Goal: Task Accomplishment & Management: Manage account settings

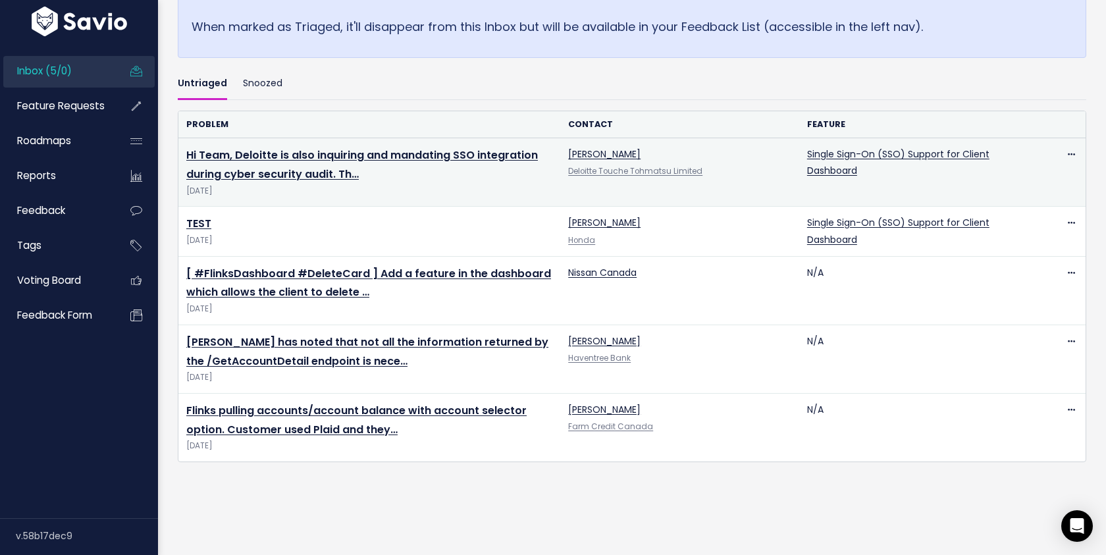
scroll to position [368, 0]
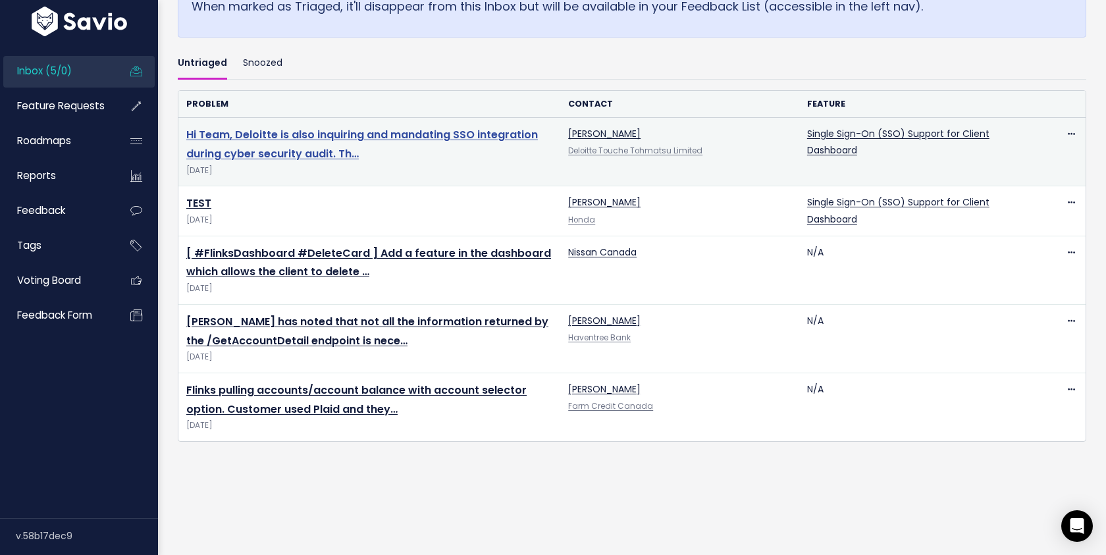
click at [270, 151] on link "Hi Team, Deloitte is also inquiring and mandating SSO integration during cyber …" at bounding box center [361, 144] width 351 height 34
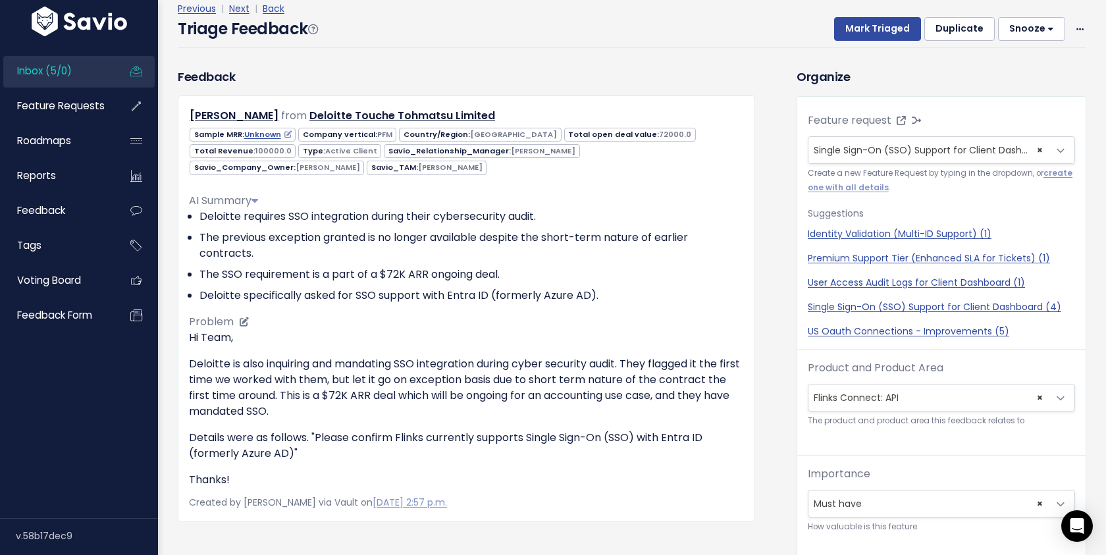
scroll to position [22, 0]
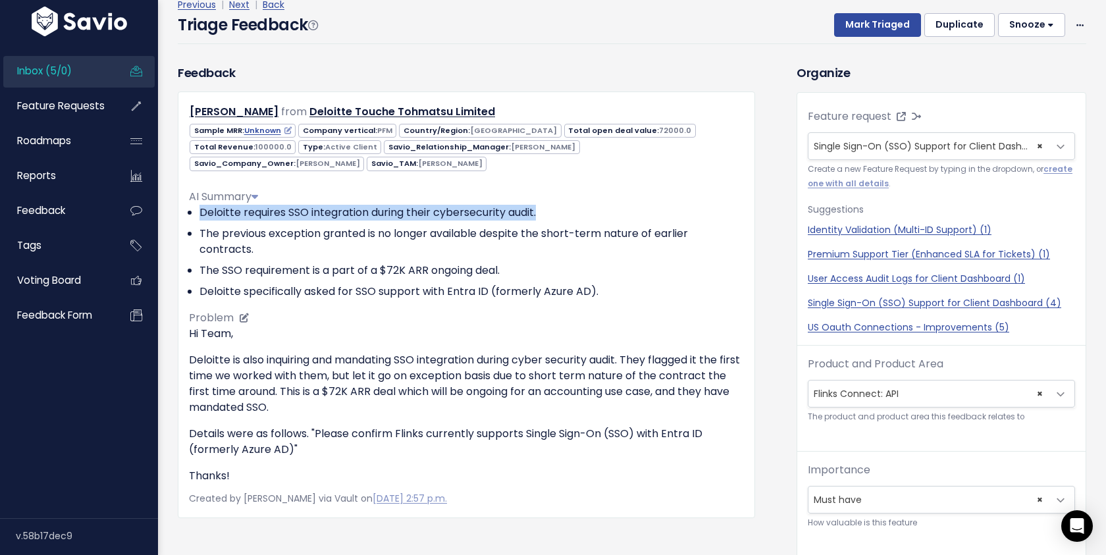
drag, startPoint x: 196, startPoint y: 213, endPoint x: 592, endPoint y: 215, distance: 395.6
click at [592, 215] on ul "Deloitte requires SSO integration during their cybersecurity audit. The previou…" at bounding box center [466, 252] width 555 height 95
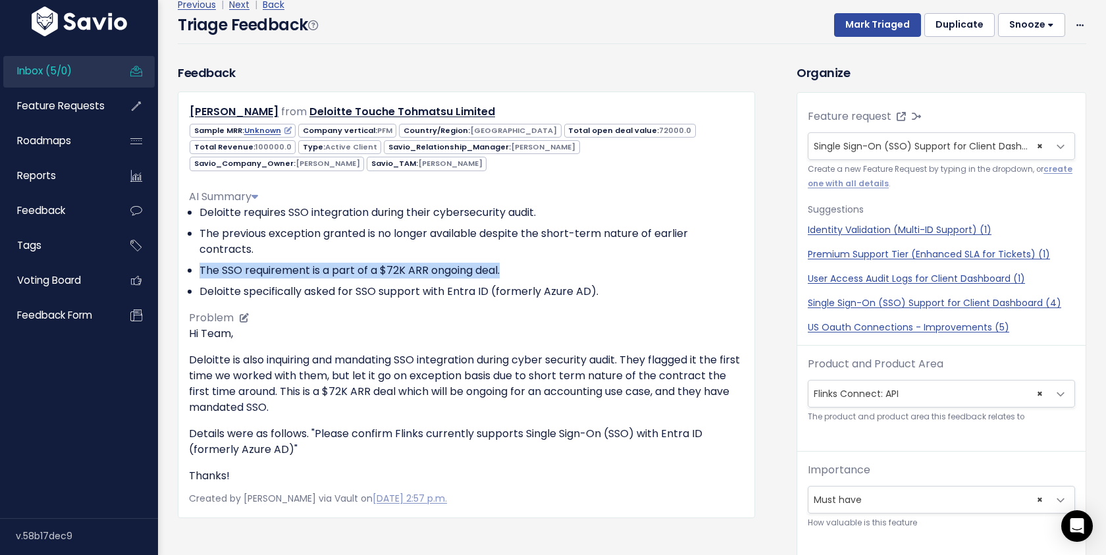
drag, startPoint x: 197, startPoint y: 270, endPoint x: 628, endPoint y: 268, distance: 431.1
click at [628, 268] on ul "Deloitte requires SSO integration during their cybersecurity audit. The previou…" at bounding box center [466, 252] width 555 height 95
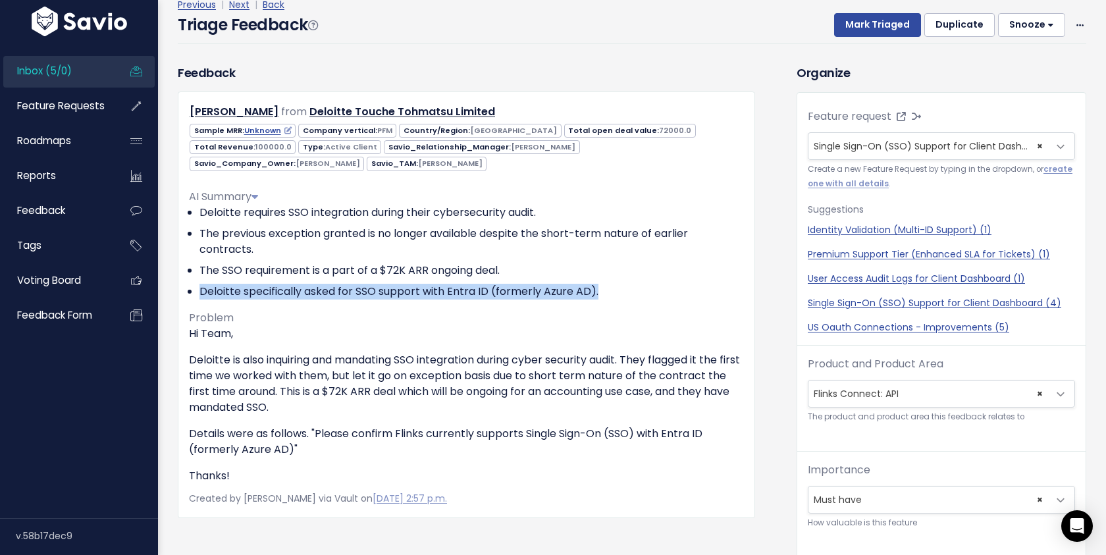
drag, startPoint x: 612, startPoint y: 287, endPoint x: 171, endPoint y: 286, distance: 441.0
click at [171, 286] on div "Feedback Hima Kattumuri from Deloitte Touche Tohmatsu Limited" at bounding box center [466, 291] width 597 height 454
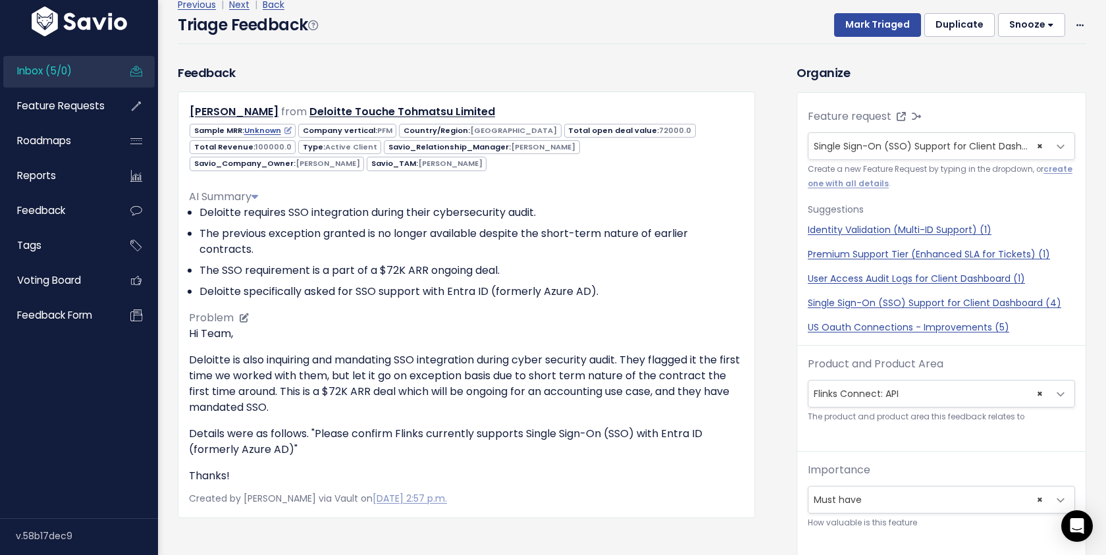
click at [612, 261] on ul "Deloitte requires SSO integration during their cybersecurity audit. The previou…" at bounding box center [466, 252] width 555 height 95
click at [950, 148] on span "Single Sign-On (SSO) Support for Client Dashboard (4)" at bounding box center [939, 146] width 253 height 13
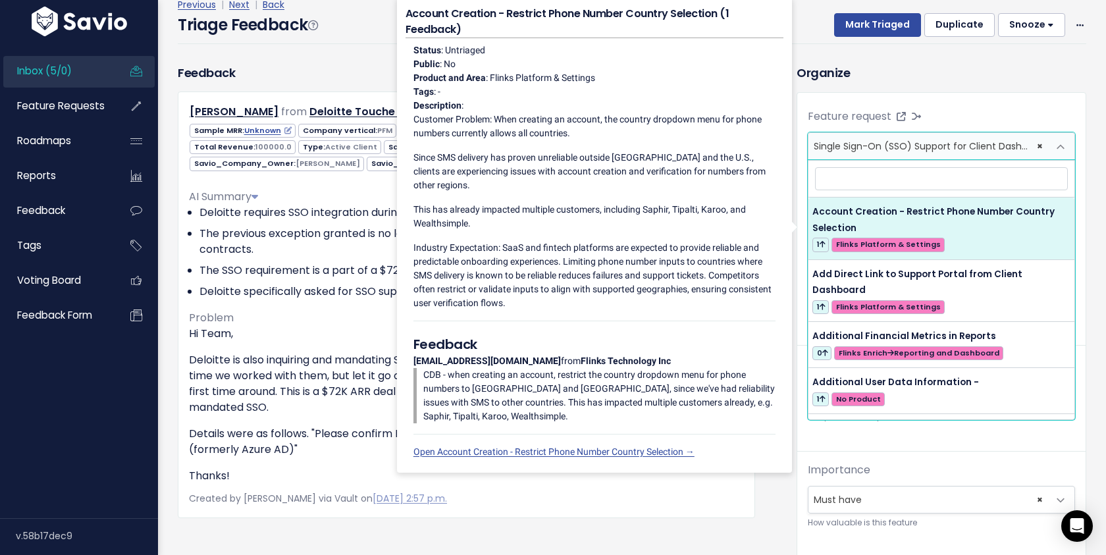
click at [1082, 85] on div "Organize Feature request --------- Single Sign-On (SSO) Support for Client Dash…" at bounding box center [941, 387] width 309 height 646
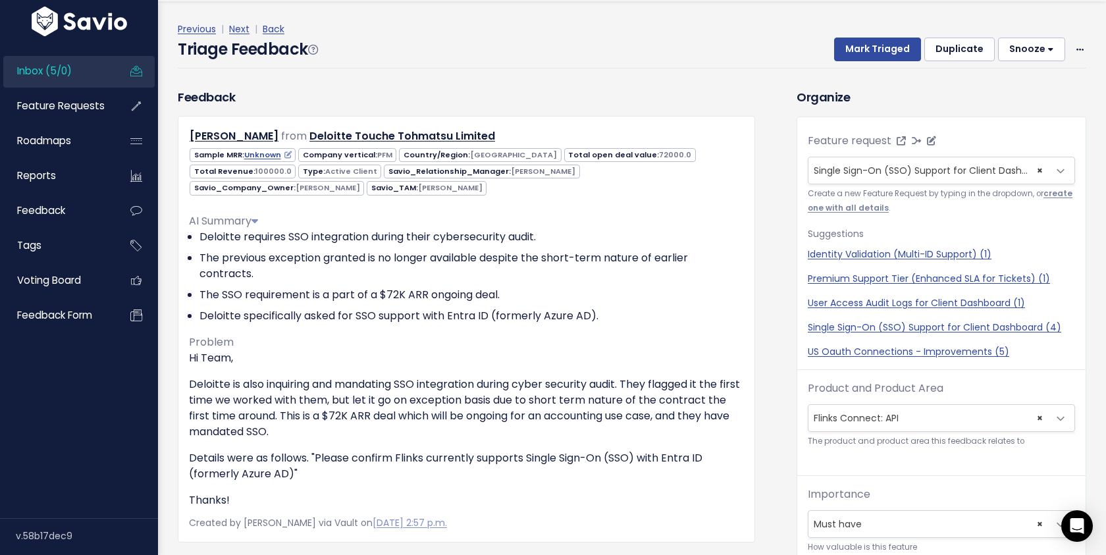
scroll to position [0, 0]
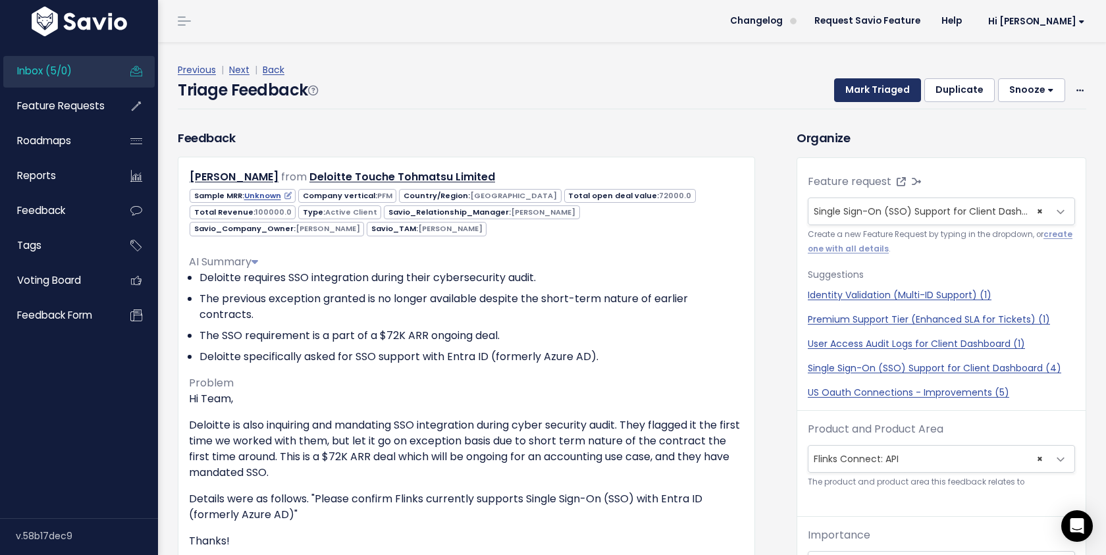
click at [874, 94] on button "Mark Triaged" at bounding box center [877, 90] width 87 height 24
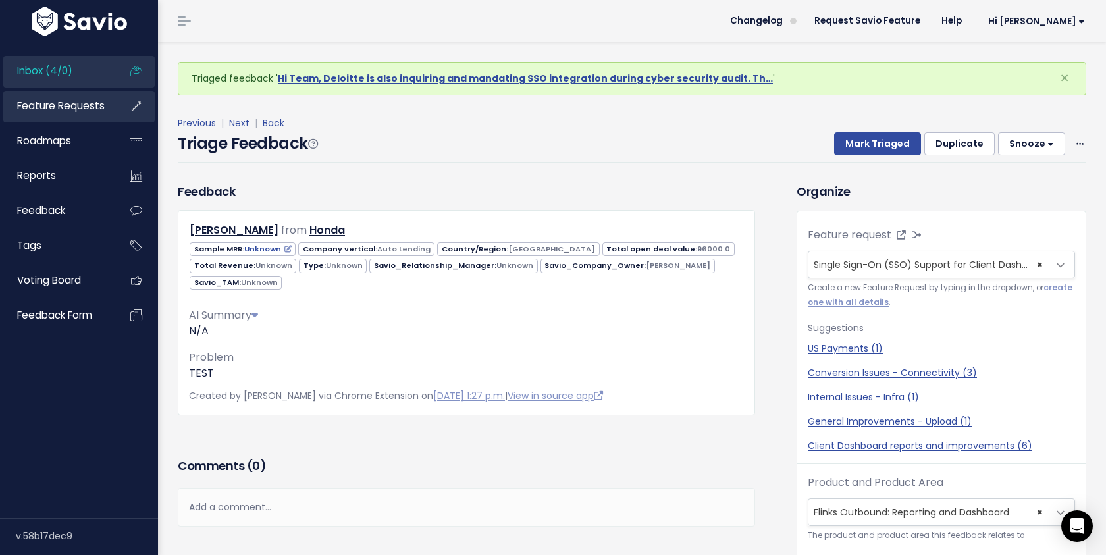
click at [80, 111] on span "Feature Requests" at bounding box center [61, 106] width 88 height 14
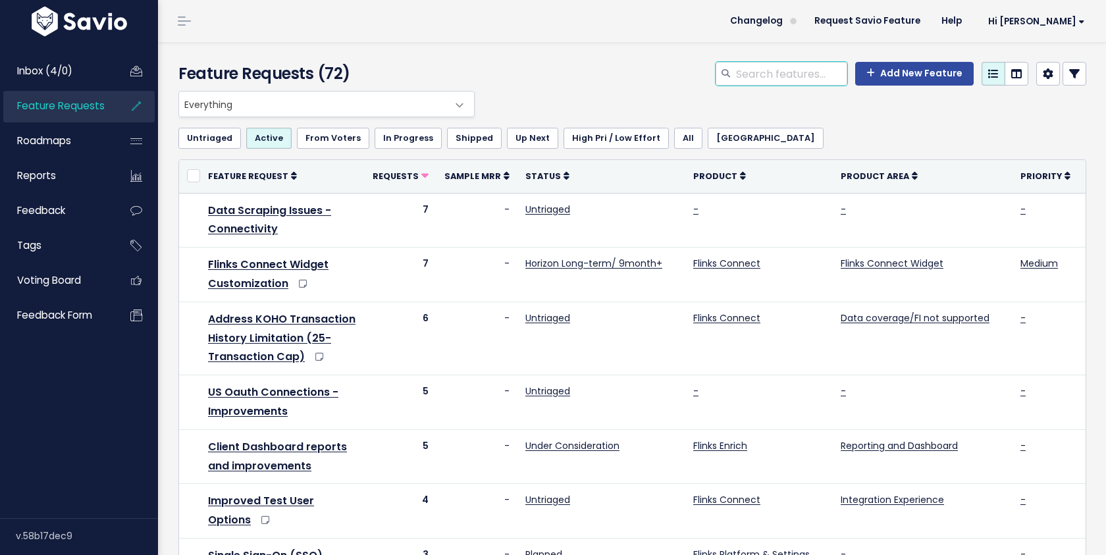
click at [834, 76] on input "search" at bounding box center [791, 74] width 113 height 24
type input "sso"
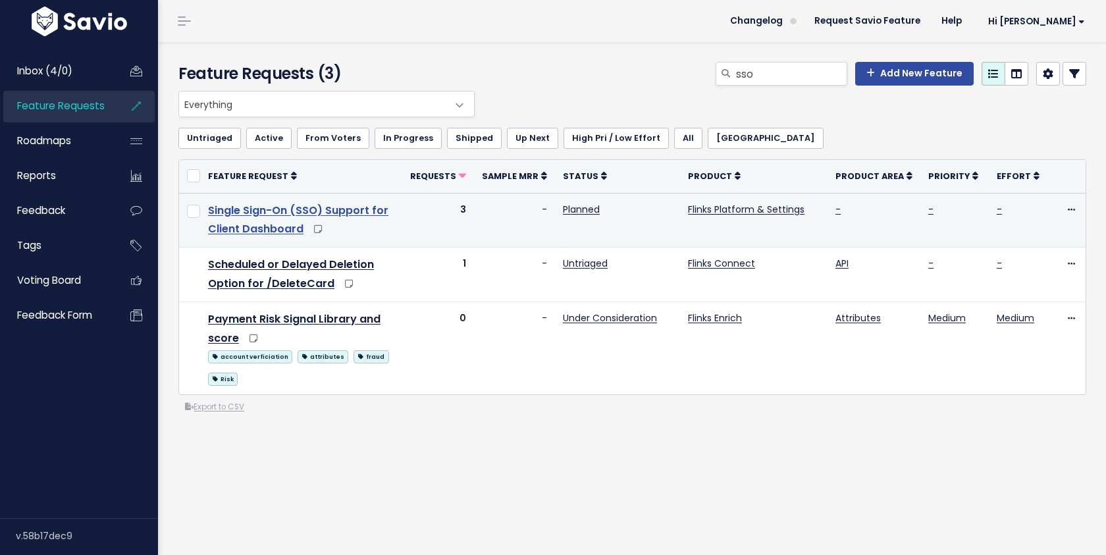
click at [269, 232] on link "Single Sign-On (SSO) Support for Client Dashboard" at bounding box center [298, 220] width 180 height 34
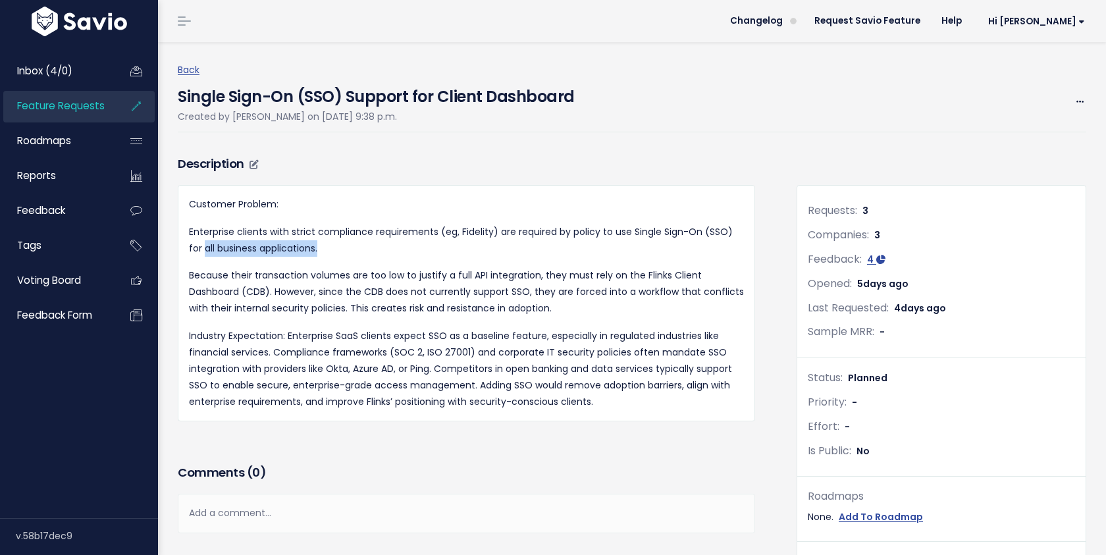
drag, startPoint x: 183, startPoint y: 241, endPoint x: 425, endPoint y: 253, distance: 241.9
click at [425, 253] on div "Customer Problem: Enterprise clients with strict compliance requirements (eg, F…" at bounding box center [466, 303] width 577 height 236
click at [401, 277] on p "Because their transaction volumes are too low to justify a full API integration…" at bounding box center [466, 292] width 555 height 50
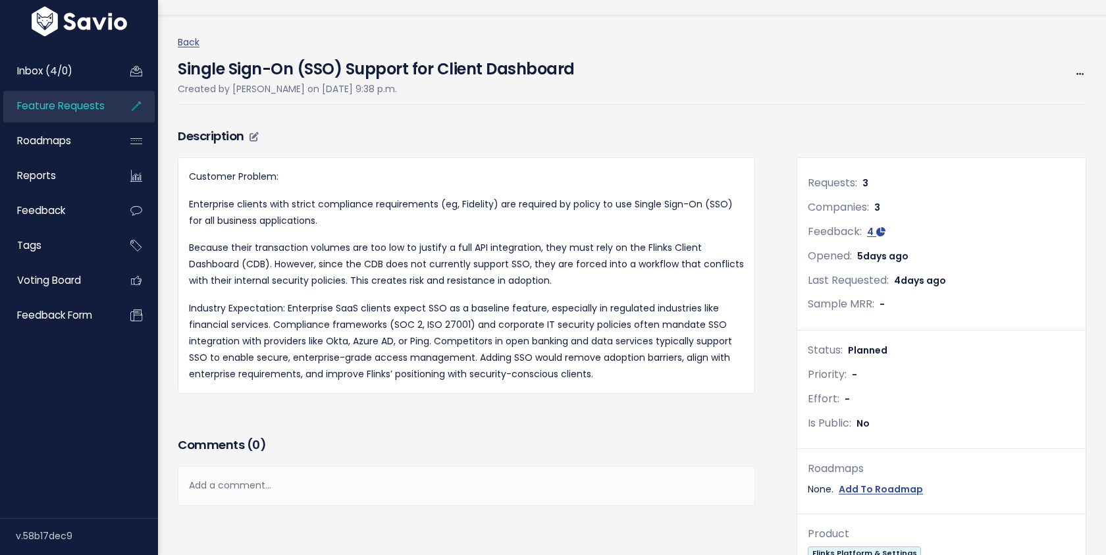
scroll to position [30, 0]
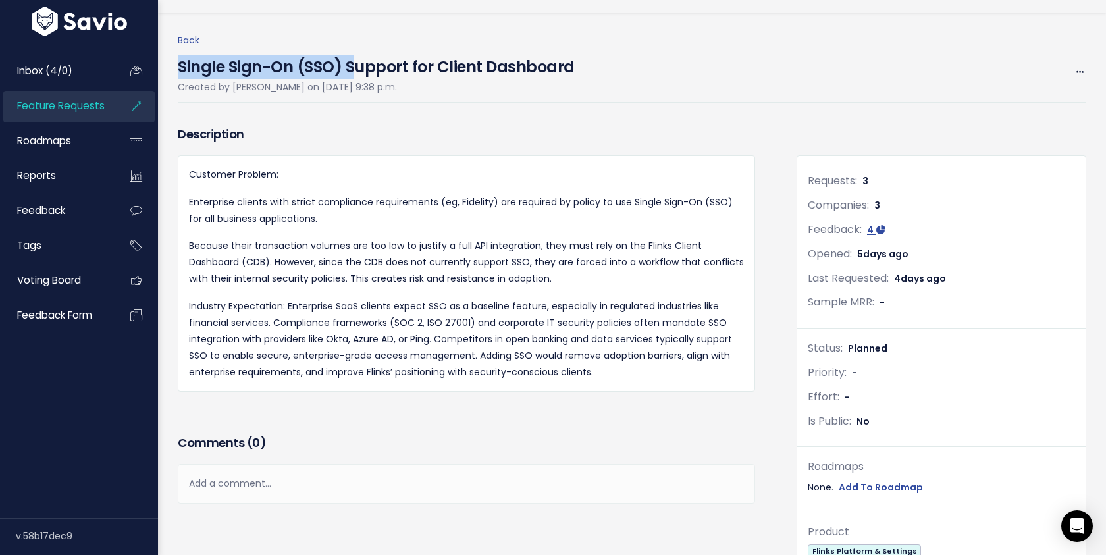
drag, startPoint x: 181, startPoint y: 66, endPoint x: 353, endPoint y: 72, distance: 172.5
click at [355, 72] on h4 "Single Sign-On (SSO) Support for Client Dashboard" at bounding box center [376, 64] width 397 height 30
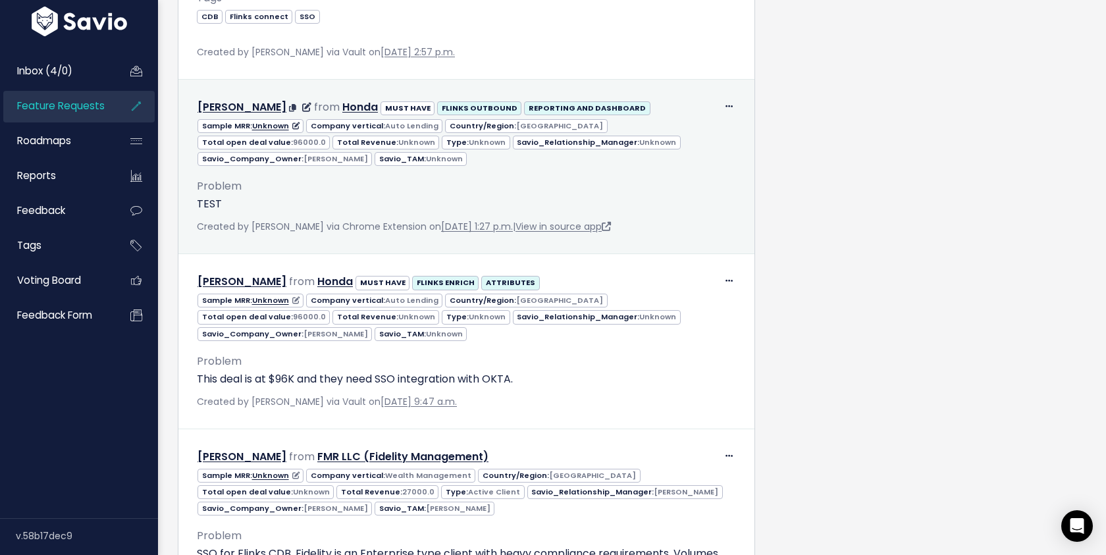
scroll to position [1101, 0]
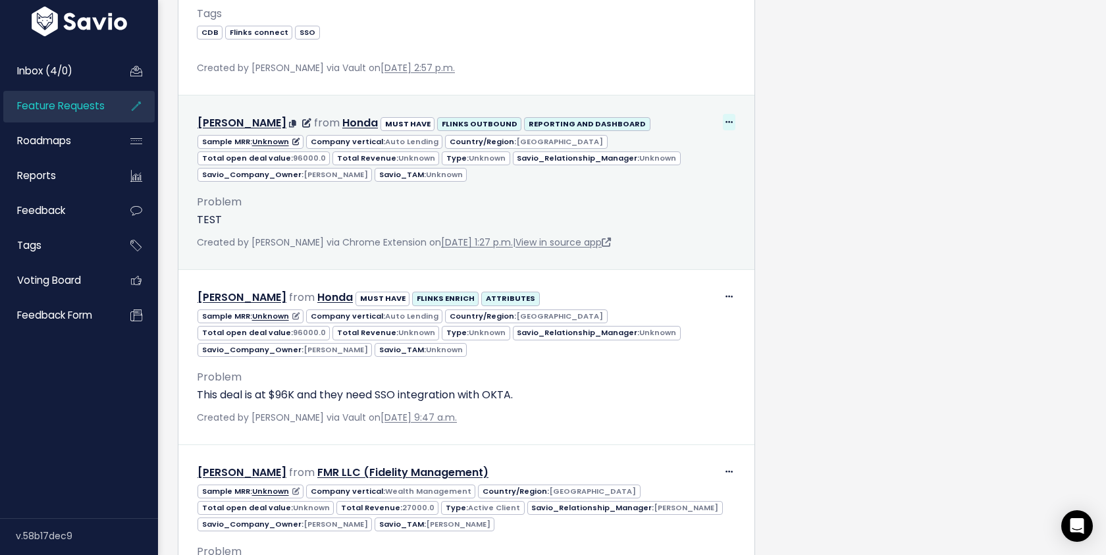
click at [730, 122] on icon at bounding box center [728, 122] width 7 height 9
click at [687, 190] on link "Delete" at bounding box center [695, 185] width 95 height 26
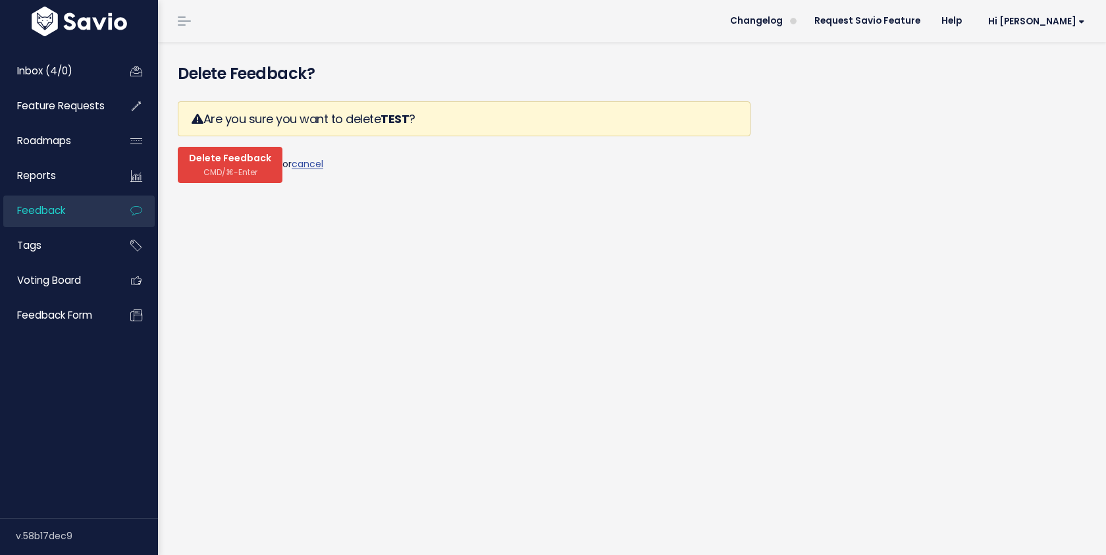
click at [232, 154] on span "Delete Feedback" at bounding box center [230, 159] width 82 height 12
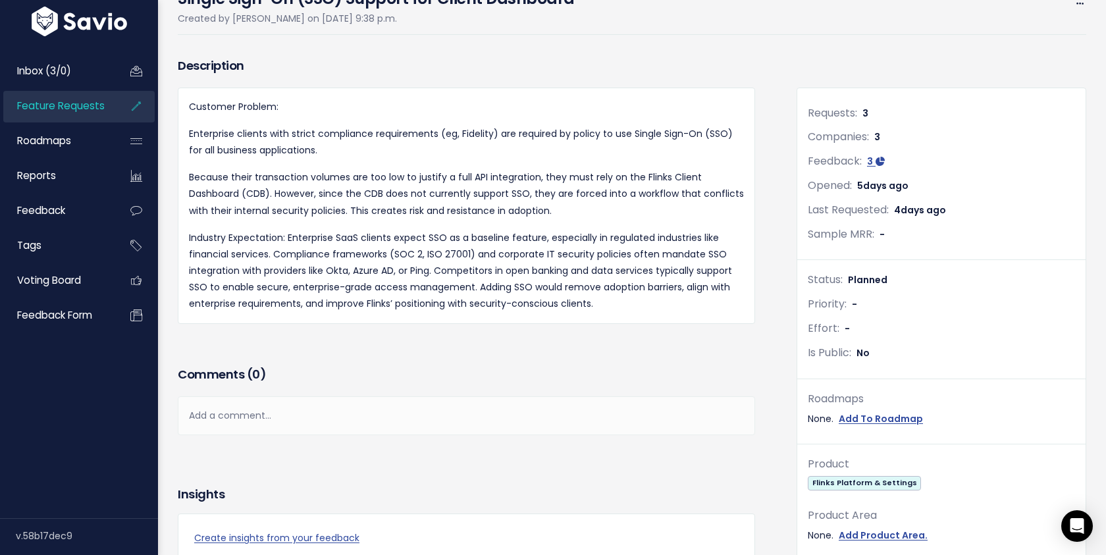
scroll to position [153, 0]
drag, startPoint x: 850, startPoint y: 281, endPoint x: 933, endPoint y: 280, distance: 83.6
click at [933, 280] on div "Status: Planned" at bounding box center [941, 278] width 267 height 19
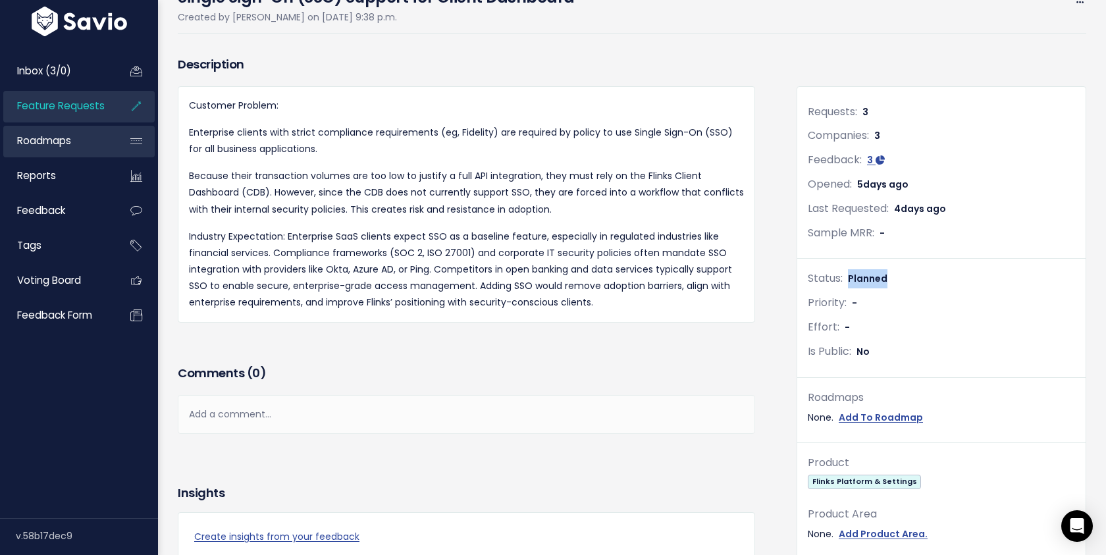
click at [61, 140] on span "Roadmaps" at bounding box center [44, 141] width 54 height 14
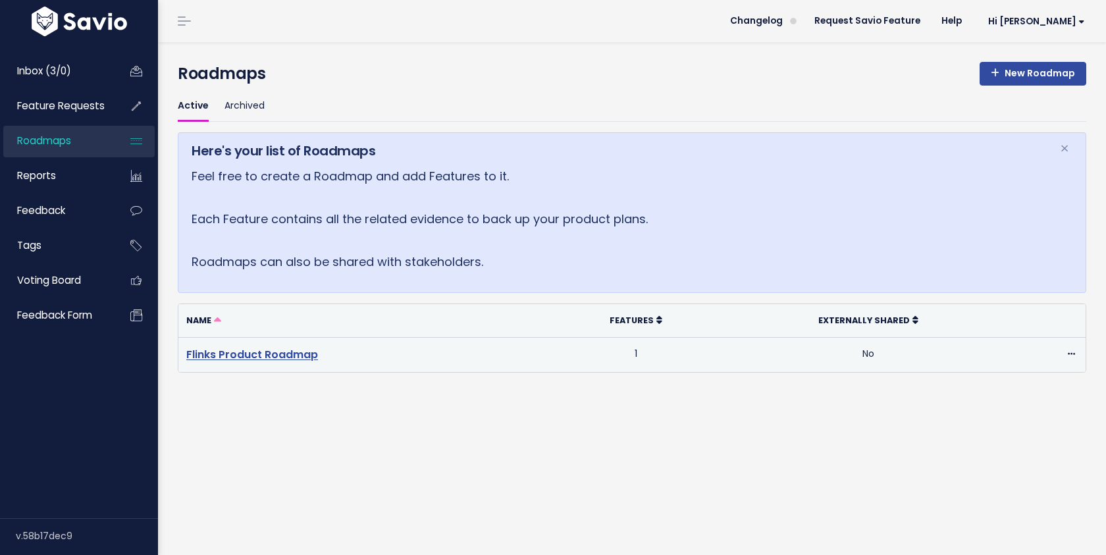
click at [255, 360] on link "Flinks Product Roadmap" at bounding box center [252, 354] width 132 height 15
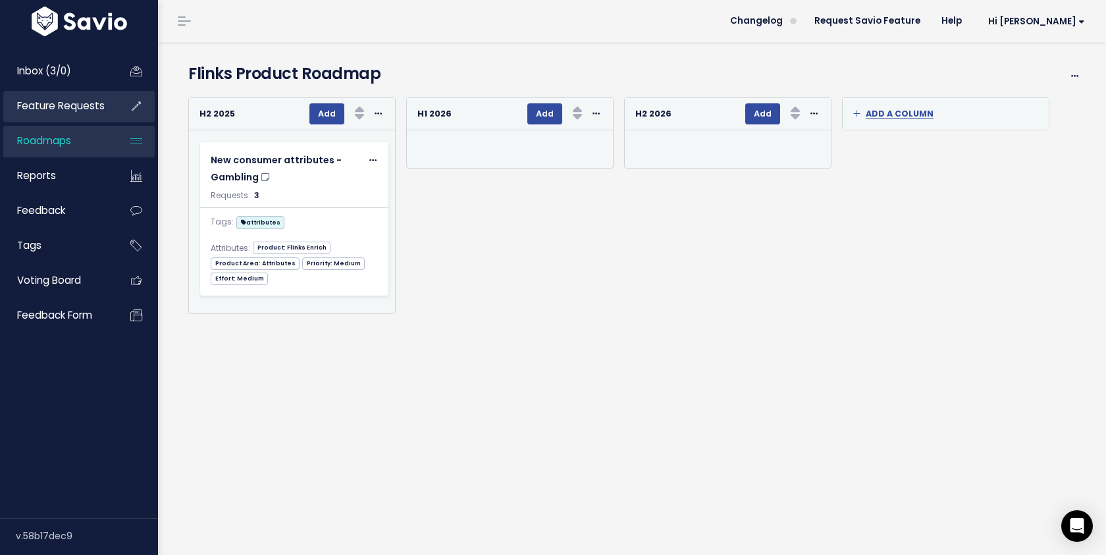
click at [91, 107] on span "Feature Requests" at bounding box center [61, 106] width 88 height 14
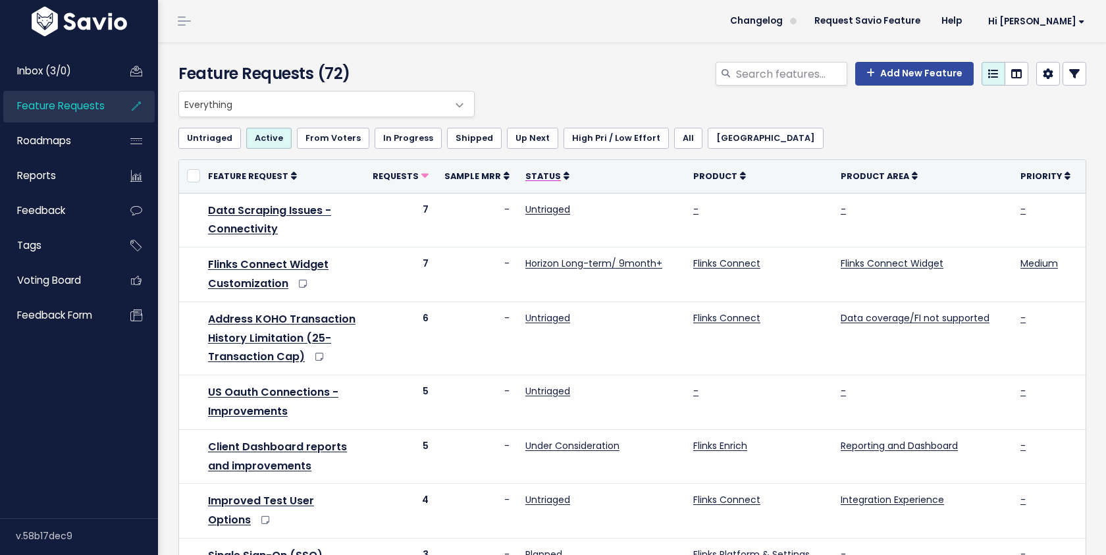
click at [563, 176] on icon at bounding box center [566, 175] width 6 height 9
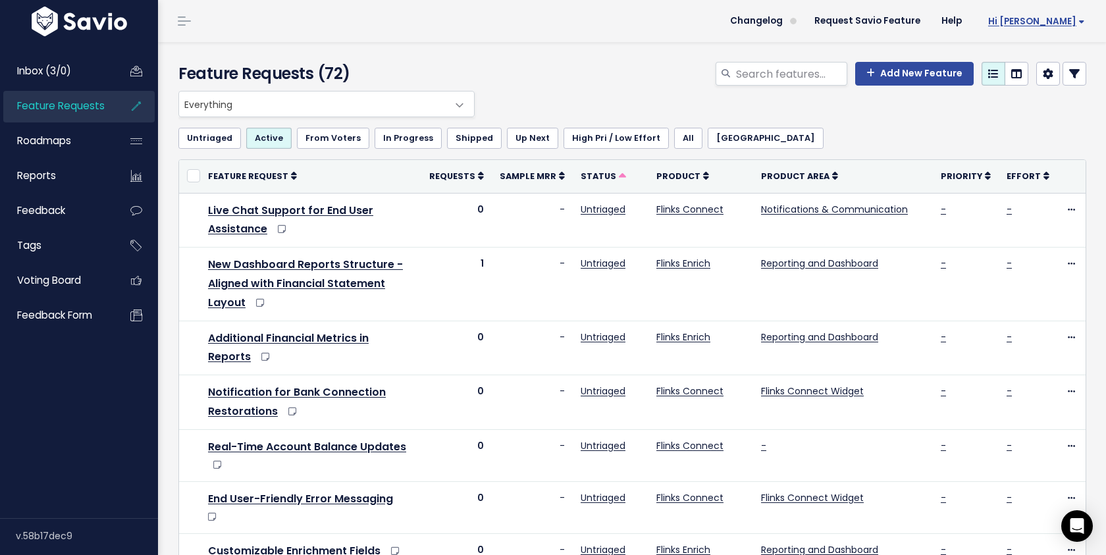
click at [1060, 30] on link "Hi [PERSON_NAME]" at bounding box center [1033, 21] width 123 height 20
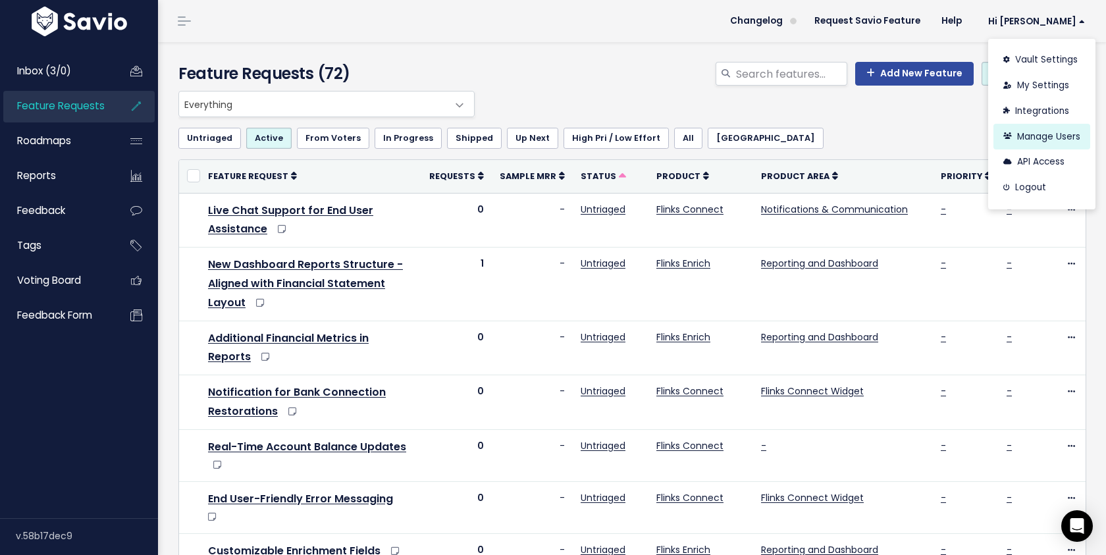
click at [1027, 137] on link "Manage Users" at bounding box center [1041, 137] width 97 height 26
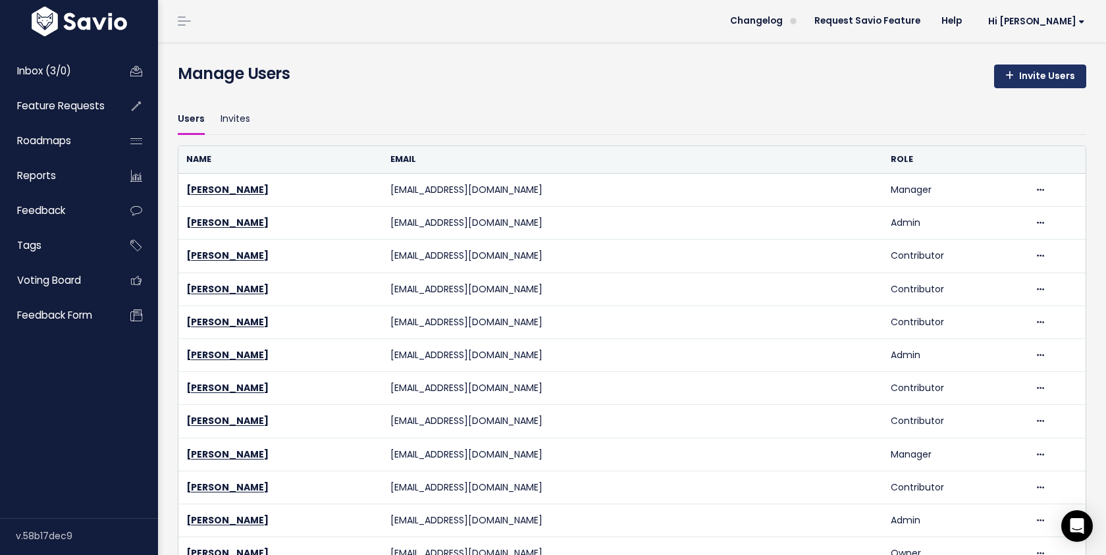
click at [1039, 72] on link "Invite Users" at bounding box center [1040, 76] width 92 height 24
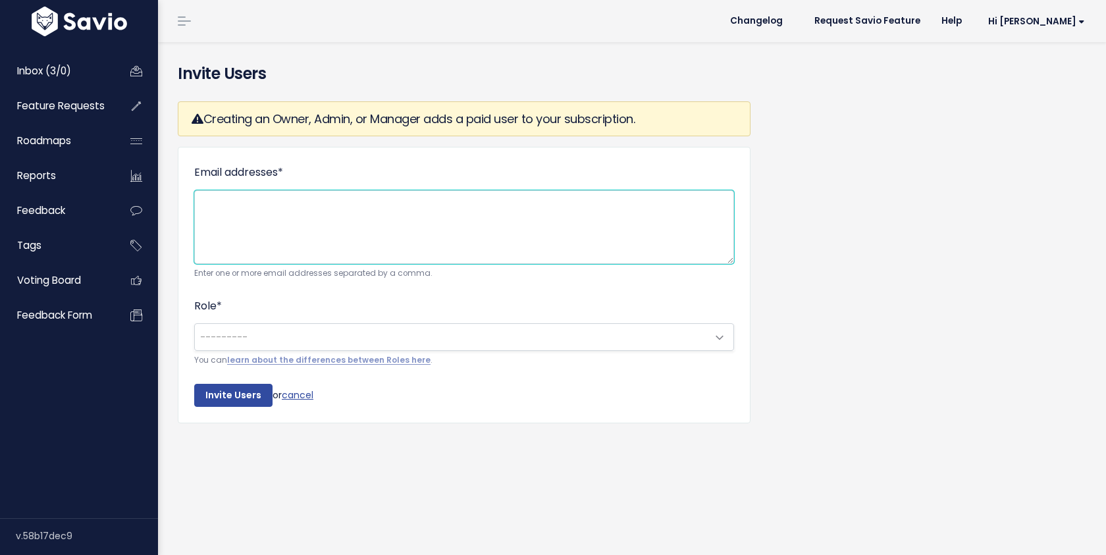
click at [307, 240] on textarea "Email addresses *" at bounding box center [464, 227] width 540 height 74
paste textarea "[EMAIL_ADDRESS][DOMAIN_NAME]"
click at [202, 202] on textarea "[EMAIL_ADDRESS][DOMAIN_NAME]" at bounding box center [464, 227] width 540 height 74
click at [365, 201] on textarea "[EMAIL_ADDRESS][DOMAIN_NAME]" at bounding box center [464, 227] width 540 height 74
type textarea "malzamora@flinks.com"
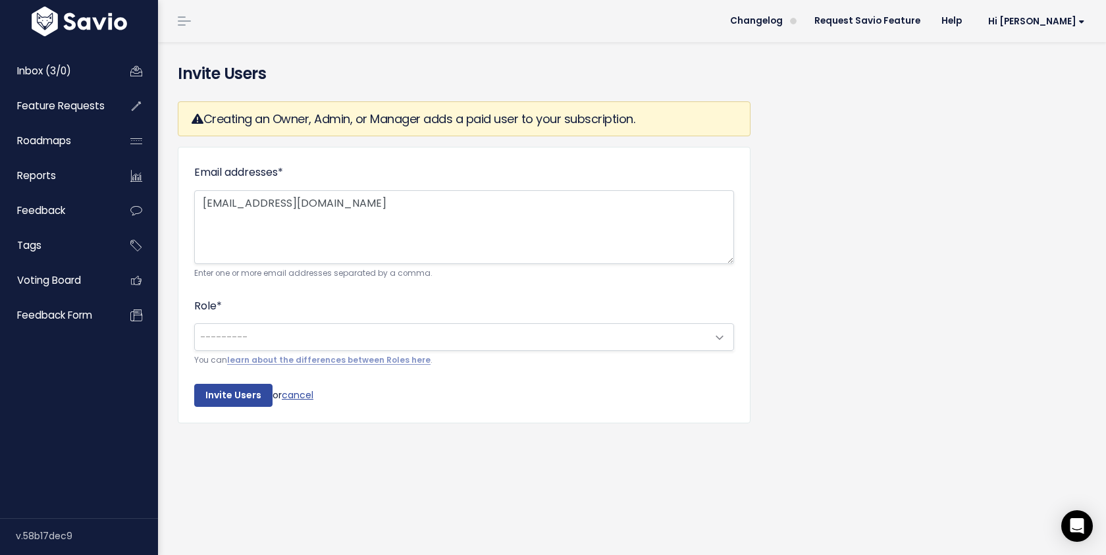
click at [261, 342] on span "---------" at bounding box center [451, 337] width 512 height 26
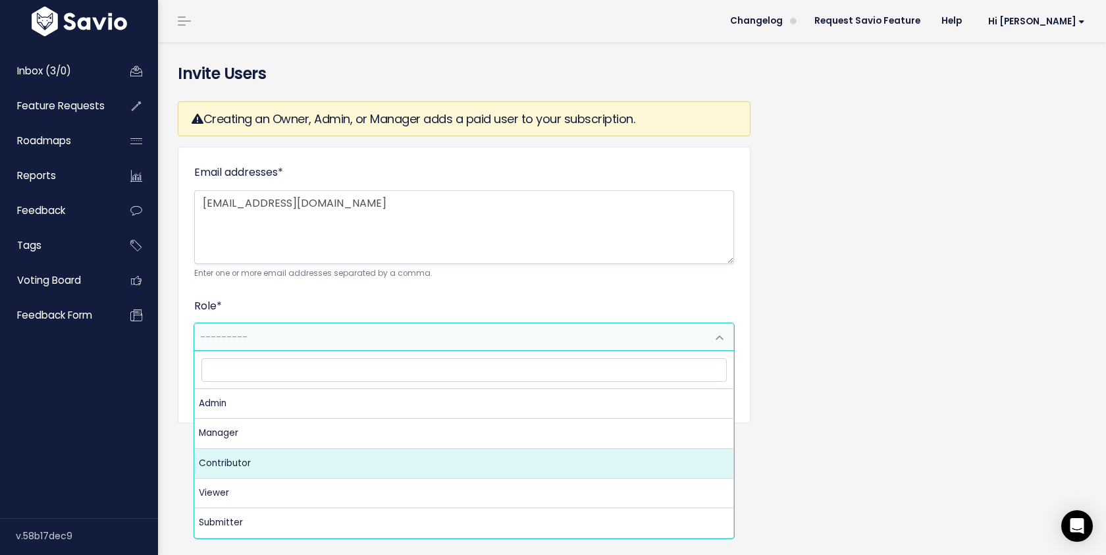
select select "CONTRIBUTOR"
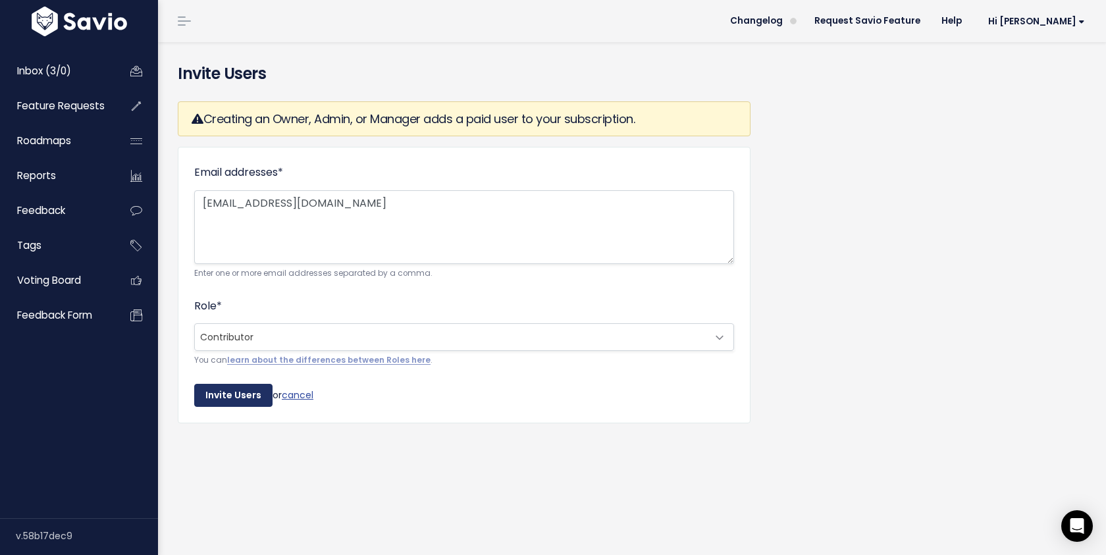
click at [238, 403] on input "Invite Users" at bounding box center [233, 396] width 78 height 24
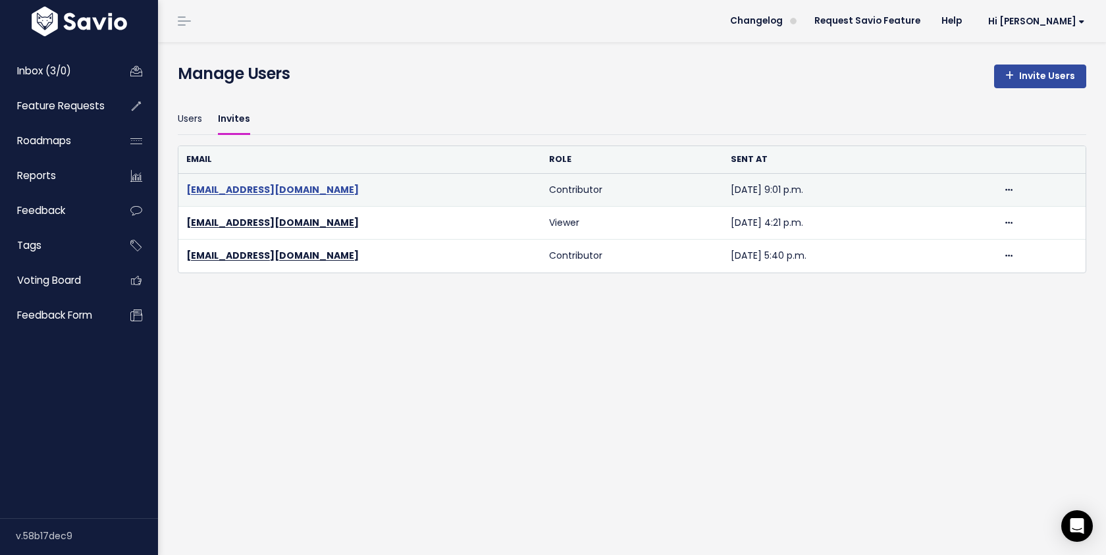
click at [285, 191] on link "[EMAIL_ADDRESS][DOMAIN_NAME]" at bounding box center [272, 189] width 172 height 13
